Goal: Transaction & Acquisition: Book appointment/travel/reservation

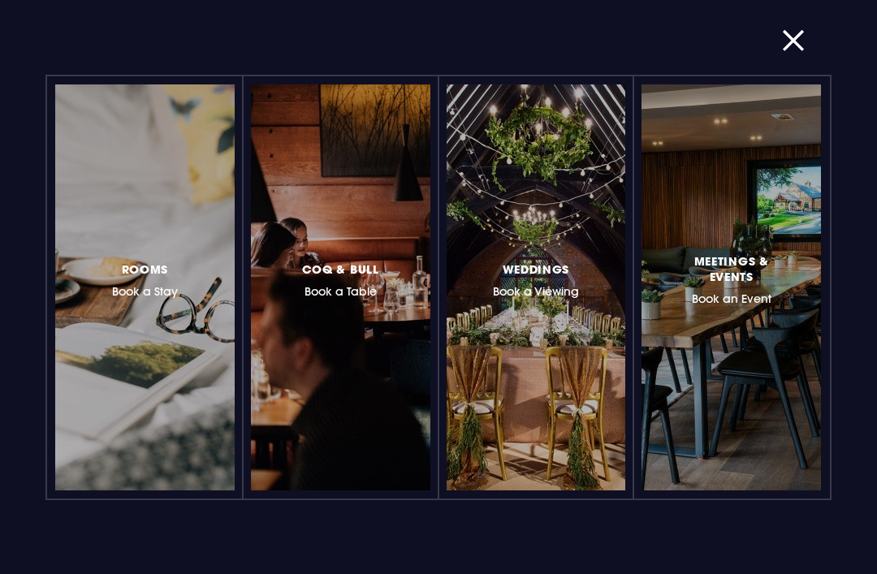
click at [215, 288] on div at bounding box center [215, 288] width 0 height 0
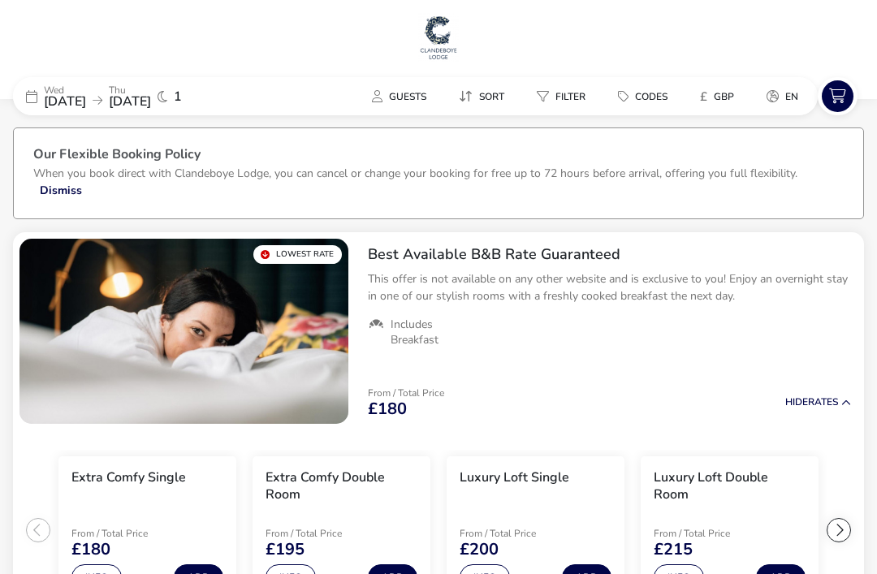
click at [395, 96] on span "Guests" at bounding box center [407, 96] width 37 height 13
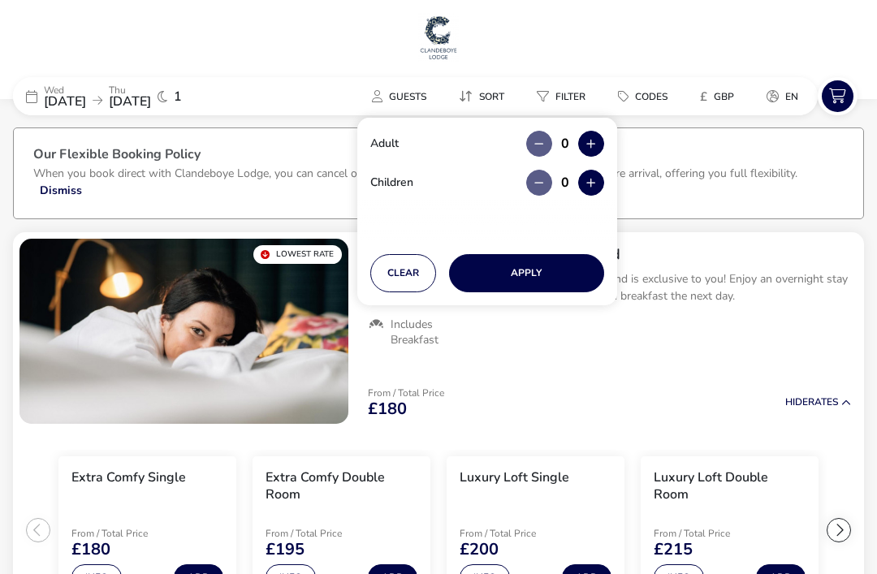
click at [598, 140] on button "button" at bounding box center [591, 144] width 26 height 26
click at [602, 149] on button "button" at bounding box center [591, 144] width 26 height 26
type input "2"
click at [595, 186] on icon "button" at bounding box center [590, 183] width 9 height 11
click at [595, 186] on button "button" at bounding box center [591, 183] width 26 height 26
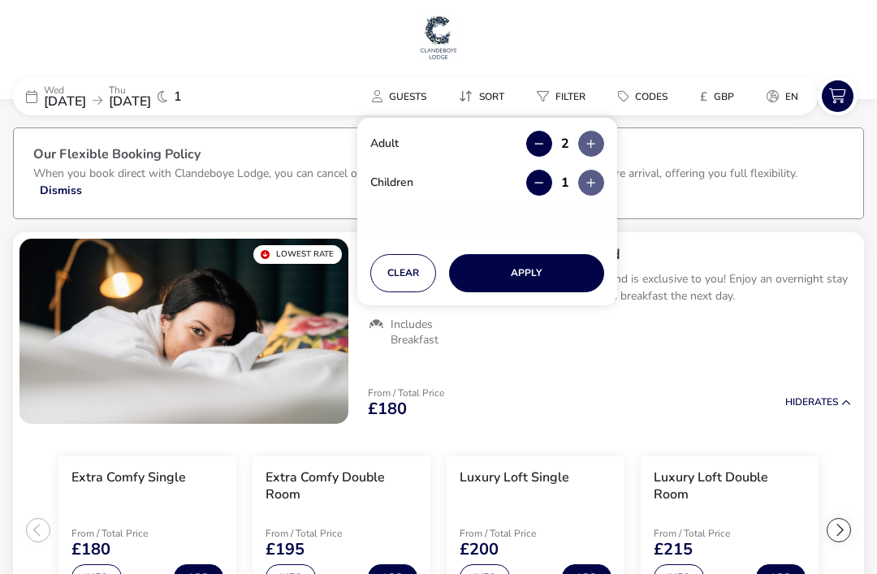
type input "2"
click at [598, 190] on button "button" at bounding box center [591, 183] width 26 height 26
click at [592, 188] on icon "button" at bounding box center [590, 183] width 9 height 11
click at [602, 139] on button "button" at bounding box center [591, 144] width 26 height 26
click at [557, 270] on button "Apply" at bounding box center [526, 273] width 155 height 38
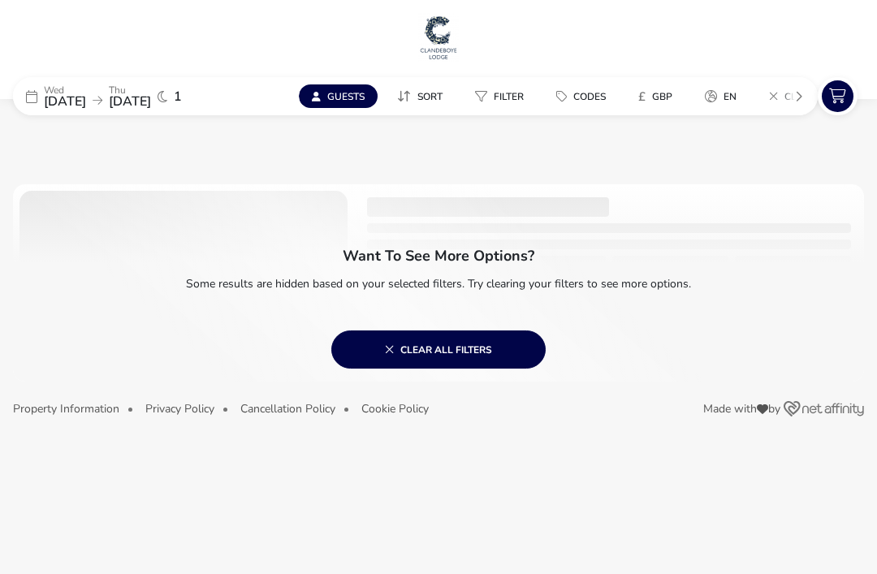
click at [344, 84] on button "Guests" at bounding box center [338, 96] width 79 height 24
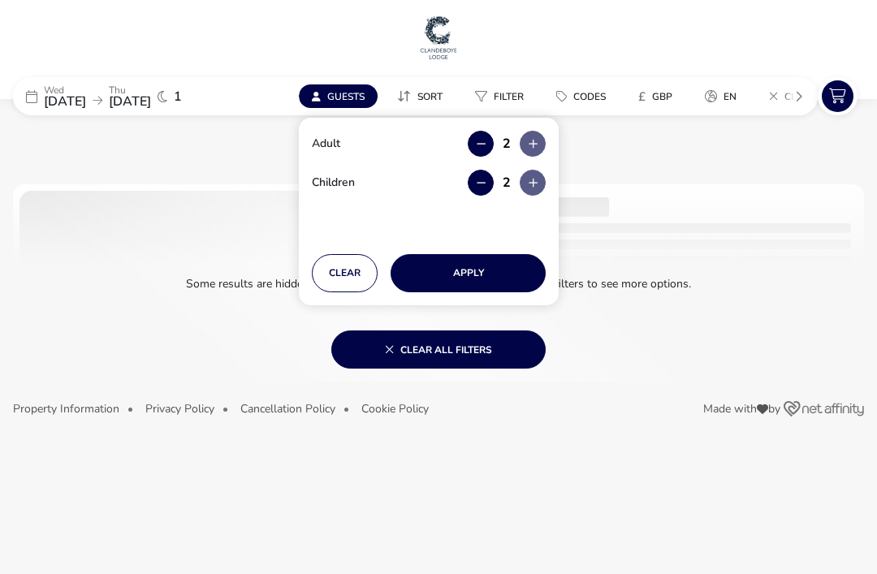
click at [67, 103] on span "[DATE]" at bounding box center [65, 102] width 42 height 18
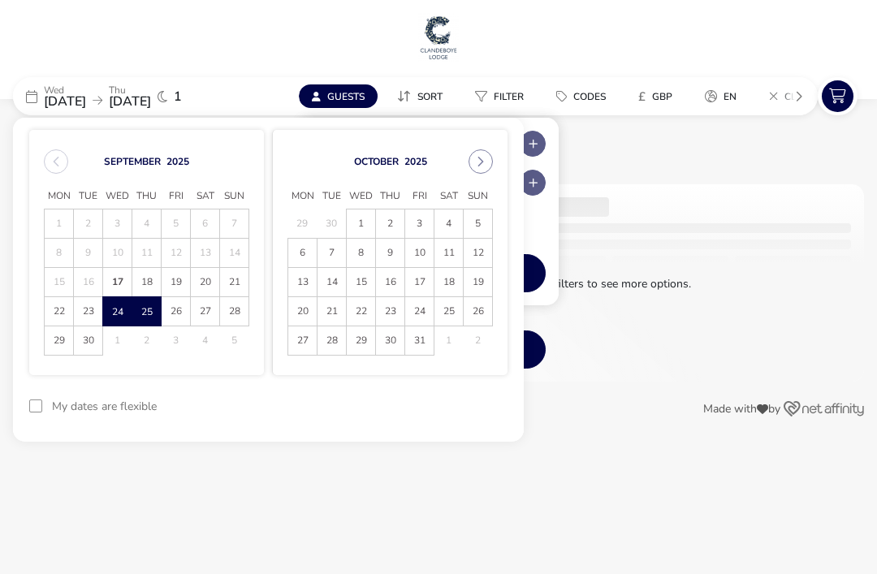
click at [356, 206] on span "Wed" at bounding box center [361, 196] width 29 height 24
click at [359, 228] on span "1" at bounding box center [361, 224] width 28 height 28
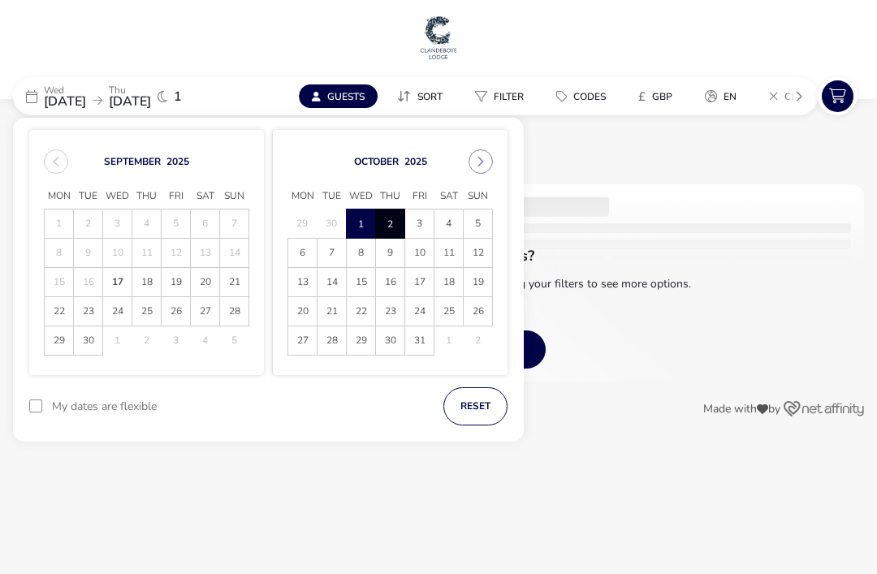
click at [387, 221] on span "2" at bounding box center [390, 224] width 27 height 28
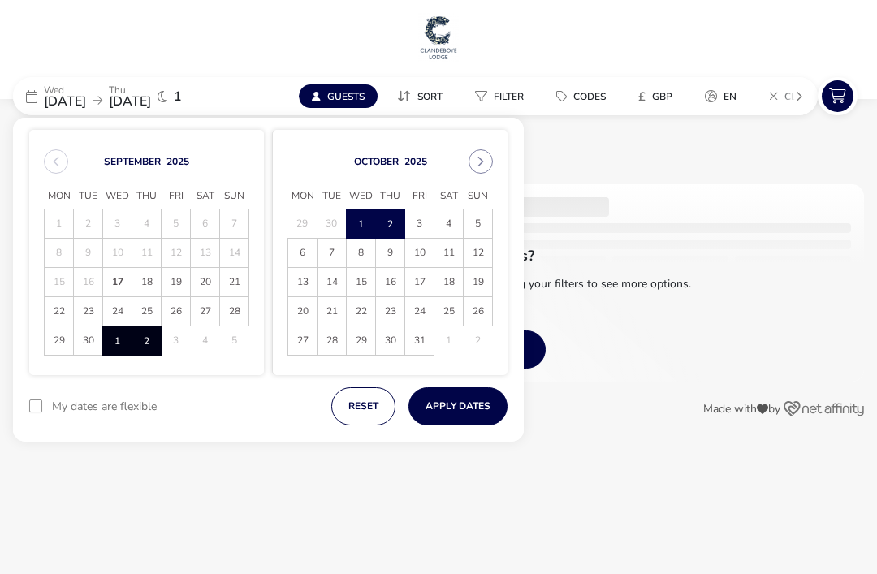
click at [439, 410] on button "Apply Dates" at bounding box center [458, 406] width 99 height 38
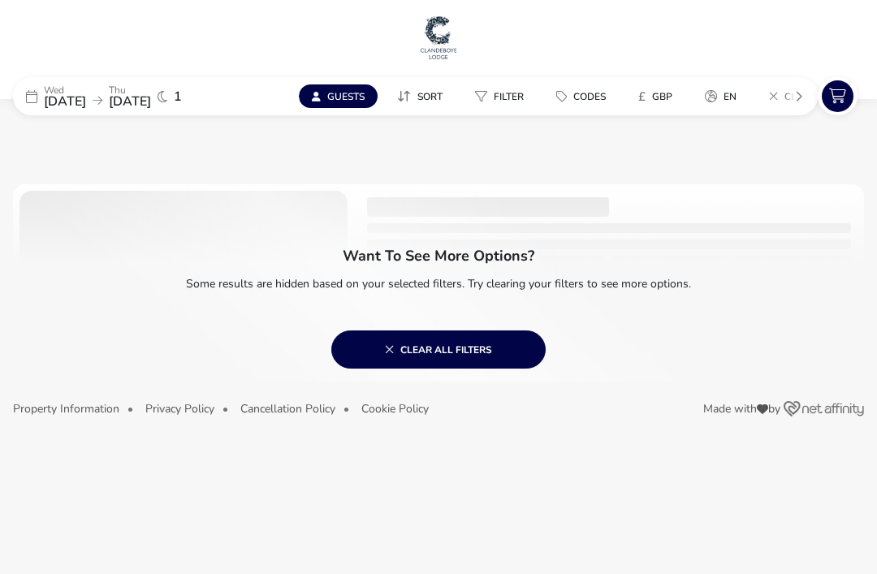
click at [329, 84] on button "Guests" at bounding box center [338, 96] width 79 height 24
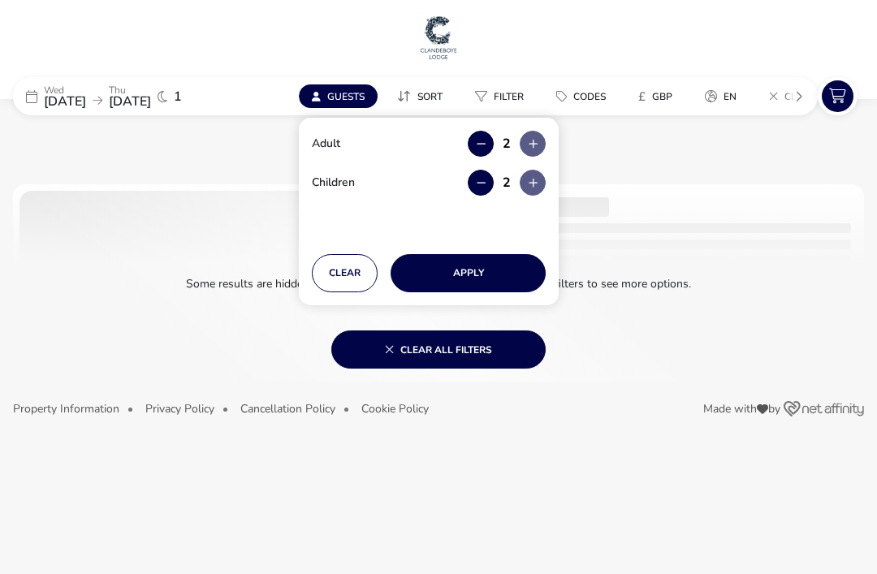
click at [465, 184] on div "Children 2" at bounding box center [429, 183] width 234 height 26
click at [474, 183] on button "button" at bounding box center [481, 183] width 26 height 26
type input "1"
click at [456, 275] on button "Apply" at bounding box center [468, 273] width 155 height 38
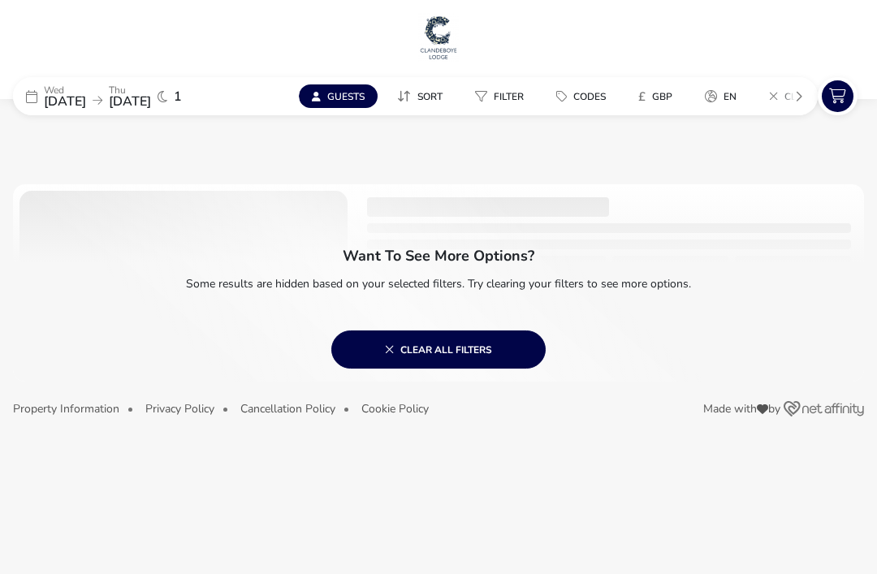
click at [333, 90] on span "Guests" at bounding box center [345, 96] width 37 height 13
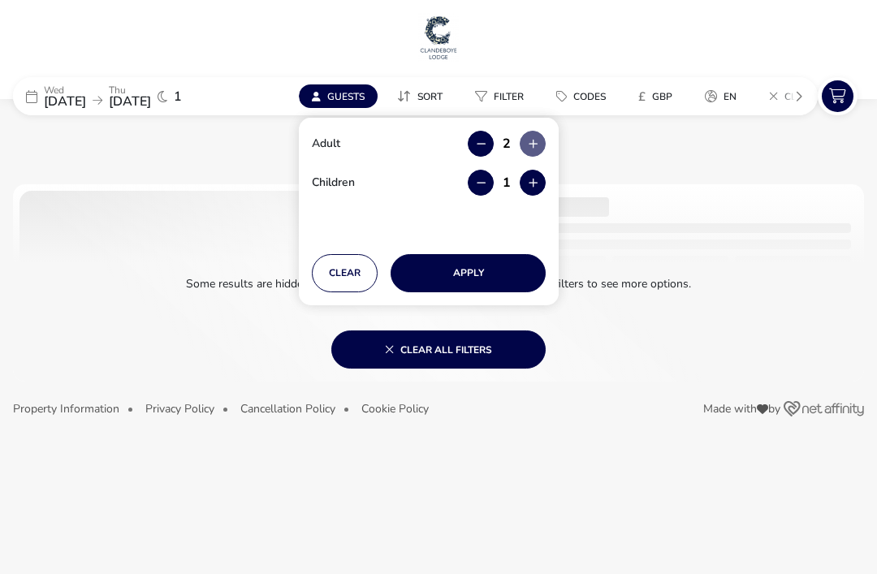
click at [473, 180] on button "button" at bounding box center [481, 183] width 26 height 26
type input "0"
click at [465, 270] on button "Apply" at bounding box center [468, 273] width 155 height 38
